Goal: Transaction & Acquisition: Purchase product/service

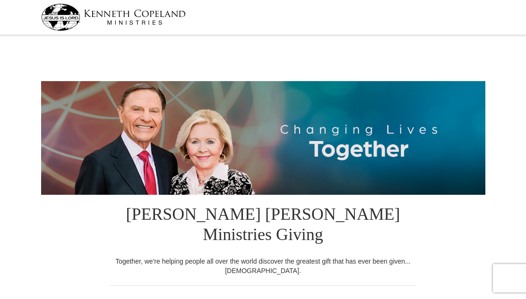
select select "PA"
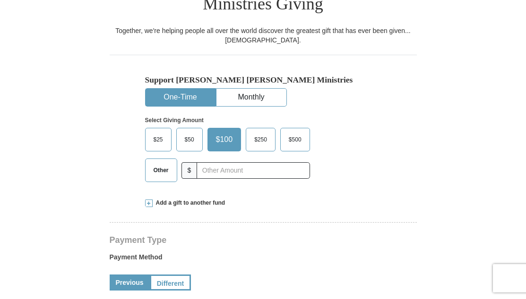
scroll to position [263, 0]
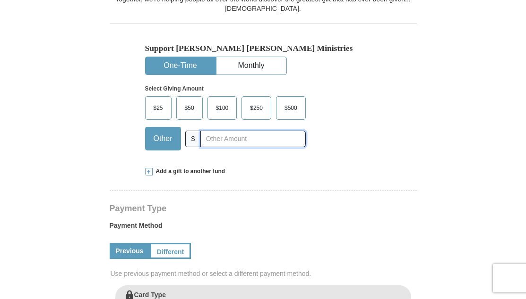
click at [203, 131] on input "text" at bounding box center [252, 139] width 105 height 17
type input "20."
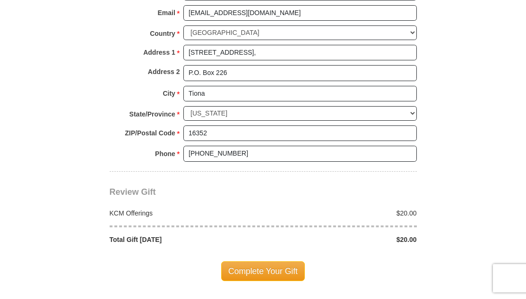
scroll to position [750, 0]
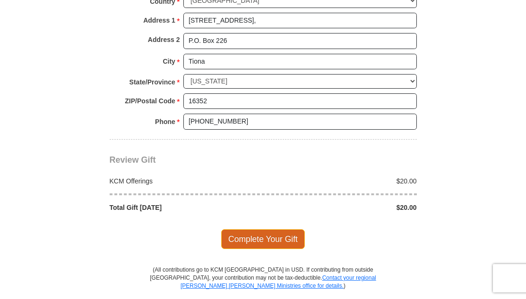
click at [283, 230] on span "Complete Your Gift" at bounding box center [263, 240] width 84 height 20
